Goal: Use online tool/utility: Utilize a website feature to perform a specific function

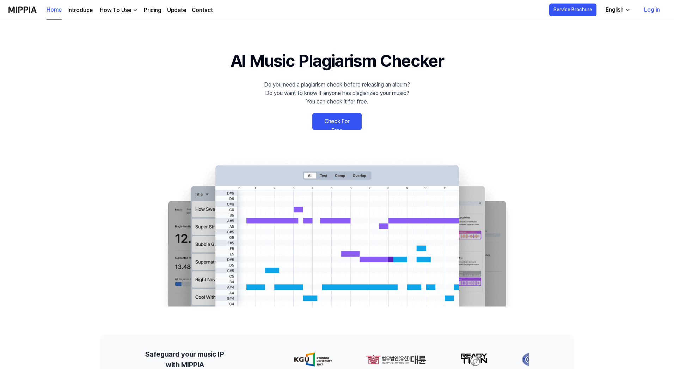
click at [347, 123] on link "Check For Free" at bounding box center [336, 121] width 49 height 17
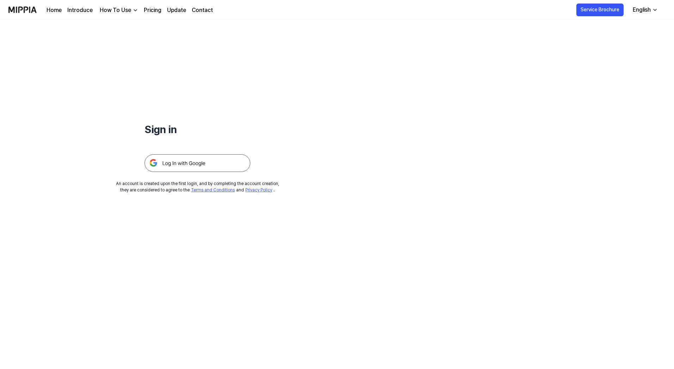
click at [212, 165] on img at bounding box center [198, 163] width 106 height 18
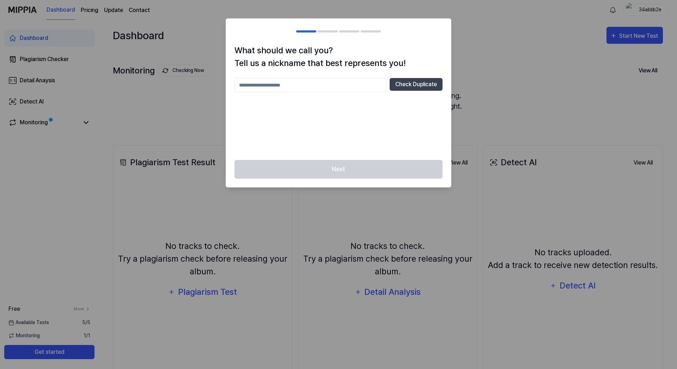
click at [301, 86] on input "text" at bounding box center [311, 85] width 152 height 14
type input "********"
click at [419, 84] on button "Check Duplicate" at bounding box center [416, 84] width 53 height 13
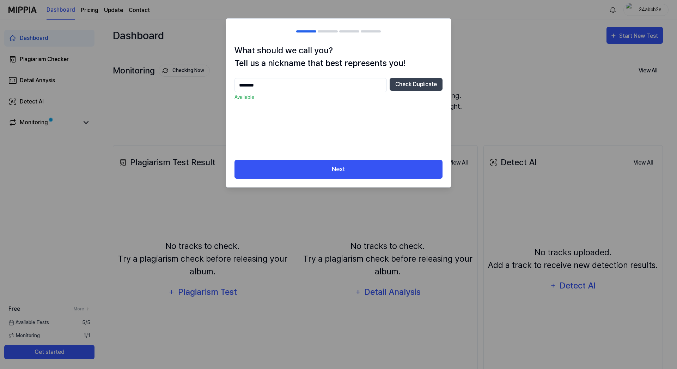
click at [334, 169] on button "Next" at bounding box center [339, 169] width 208 height 19
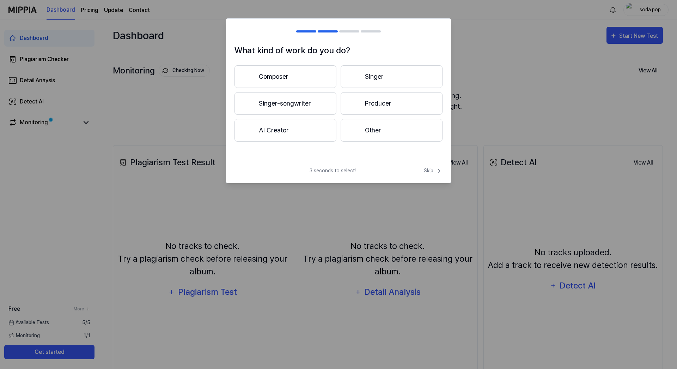
click at [368, 132] on button "Other" at bounding box center [392, 130] width 102 height 23
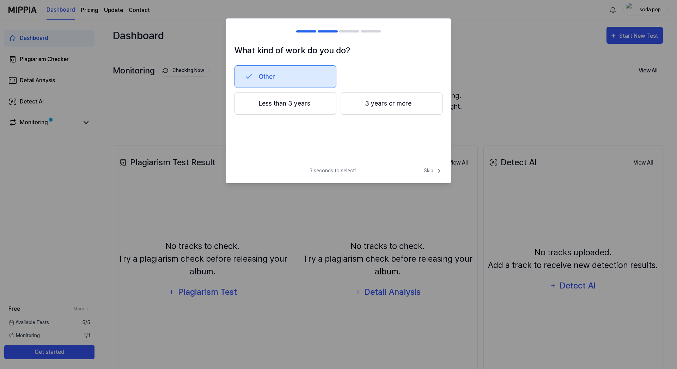
click at [430, 170] on span "Skip" at bounding box center [433, 170] width 19 height 7
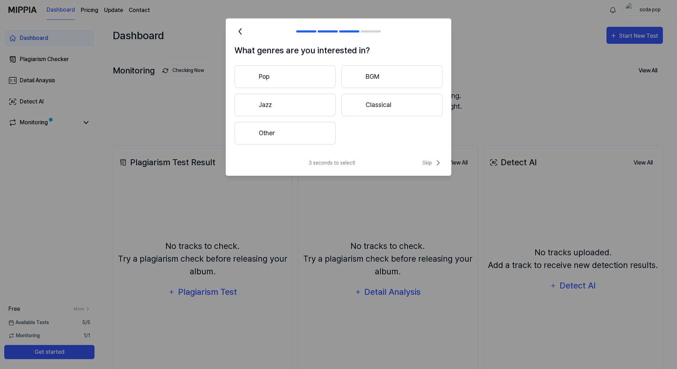
click at [292, 81] on button "Pop" at bounding box center [285, 76] width 101 height 23
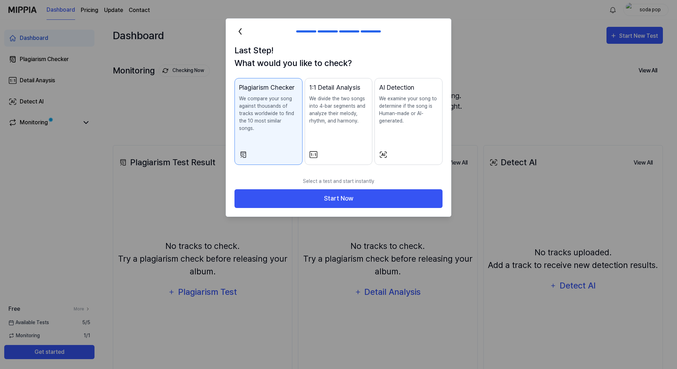
click at [370, 191] on button "Start Now" at bounding box center [339, 198] width 208 height 19
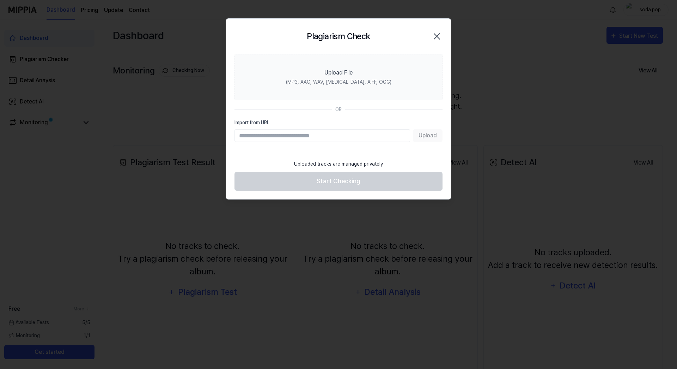
click at [308, 135] on input "Import from URL" at bounding box center [323, 135] width 176 height 13
click at [336, 134] on input "Import from URL" at bounding box center [323, 135] width 176 height 13
paste input "**********"
type input "**********"
click at [428, 138] on button "Upload" at bounding box center [428, 135] width 30 height 13
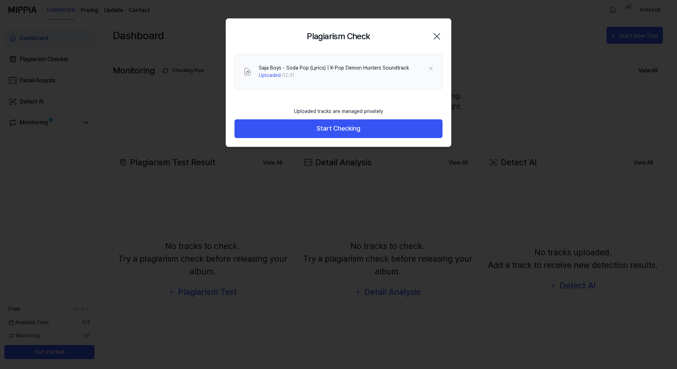
click at [341, 128] on button "Start Checking" at bounding box center [339, 128] width 208 height 19
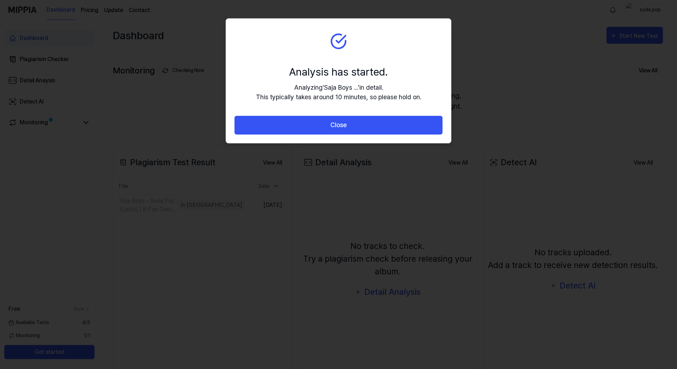
click at [330, 98] on div "Analyzing ' Saja Boys ... ' in detail. This typically takes around 10 minutes, …" at bounding box center [338, 92] width 165 height 19
click at [384, 98] on div "Analyzing ' Saja Boys ... ' in detail. This typically takes around 10 minutes, …" at bounding box center [338, 92] width 165 height 19
click at [372, 123] on button "Close" at bounding box center [339, 125] width 208 height 19
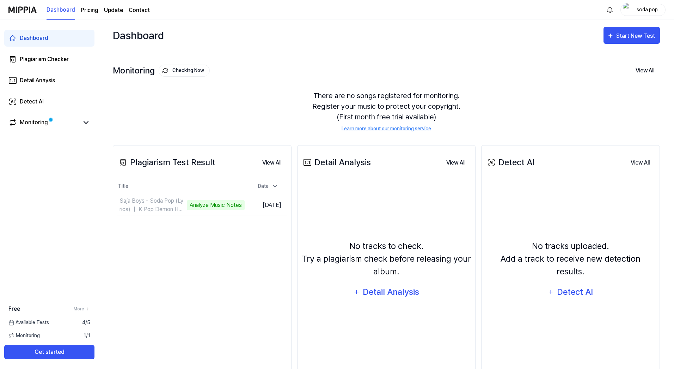
click at [383, 191] on div "No tracks to check. Try a plagiarism check before releasing your album. Detail …" at bounding box center [387, 269] width 170 height 173
click at [565, 223] on div "No tracks uploaded. Add a track to receive new detection results. Detect AI" at bounding box center [571, 269] width 170 height 173
click at [233, 205] on td "Saja Boys - Soda Pop (Lyrics) ｜ K-Pop Demon Hunter Analyze Music Notes Go to Re…" at bounding box center [180, 205] width 127 height 20
click at [408, 294] on div "Detail Analysis" at bounding box center [391, 291] width 57 height 13
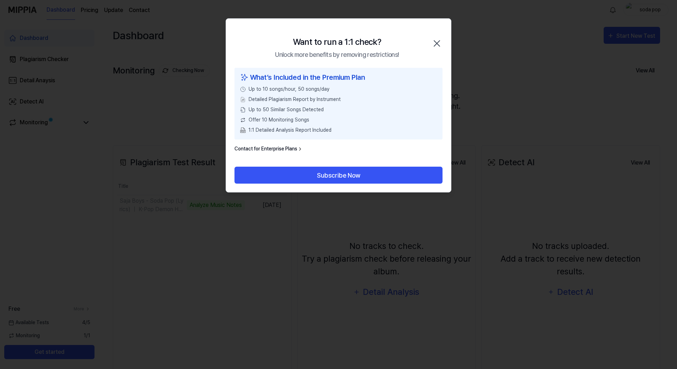
click at [435, 44] on icon "button" at bounding box center [436, 43] width 11 height 11
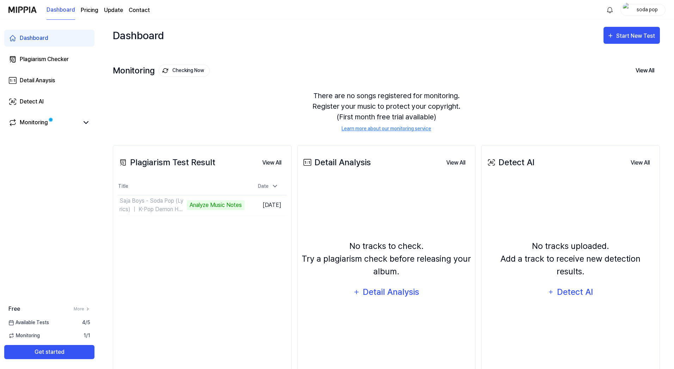
click at [580, 289] on div "Detect AI" at bounding box center [576, 291] width 38 height 13
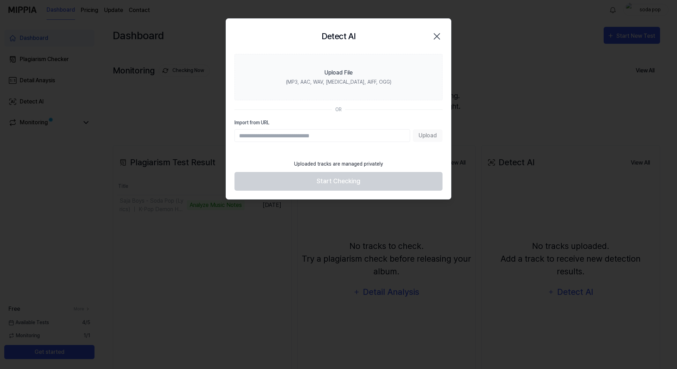
click at [439, 35] on icon "button" at bounding box center [437, 37] width 6 height 6
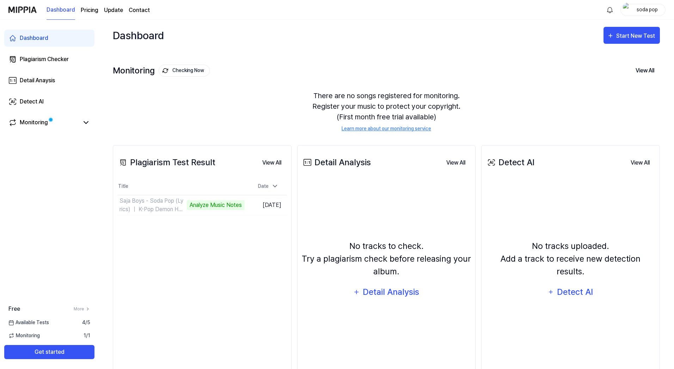
click at [225, 205] on td "Saja Boys - Soda Pop (Lyrics) ｜ K-Pop Demon Hunter Analyze Music Notes Go to Re…" at bounding box center [180, 205] width 127 height 20
click at [84, 122] on icon at bounding box center [86, 122] width 8 height 8
click at [88, 124] on icon at bounding box center [86, 122] width 8 height 8
